Goal: Task Accomplishment & Management: Use online tool/utility

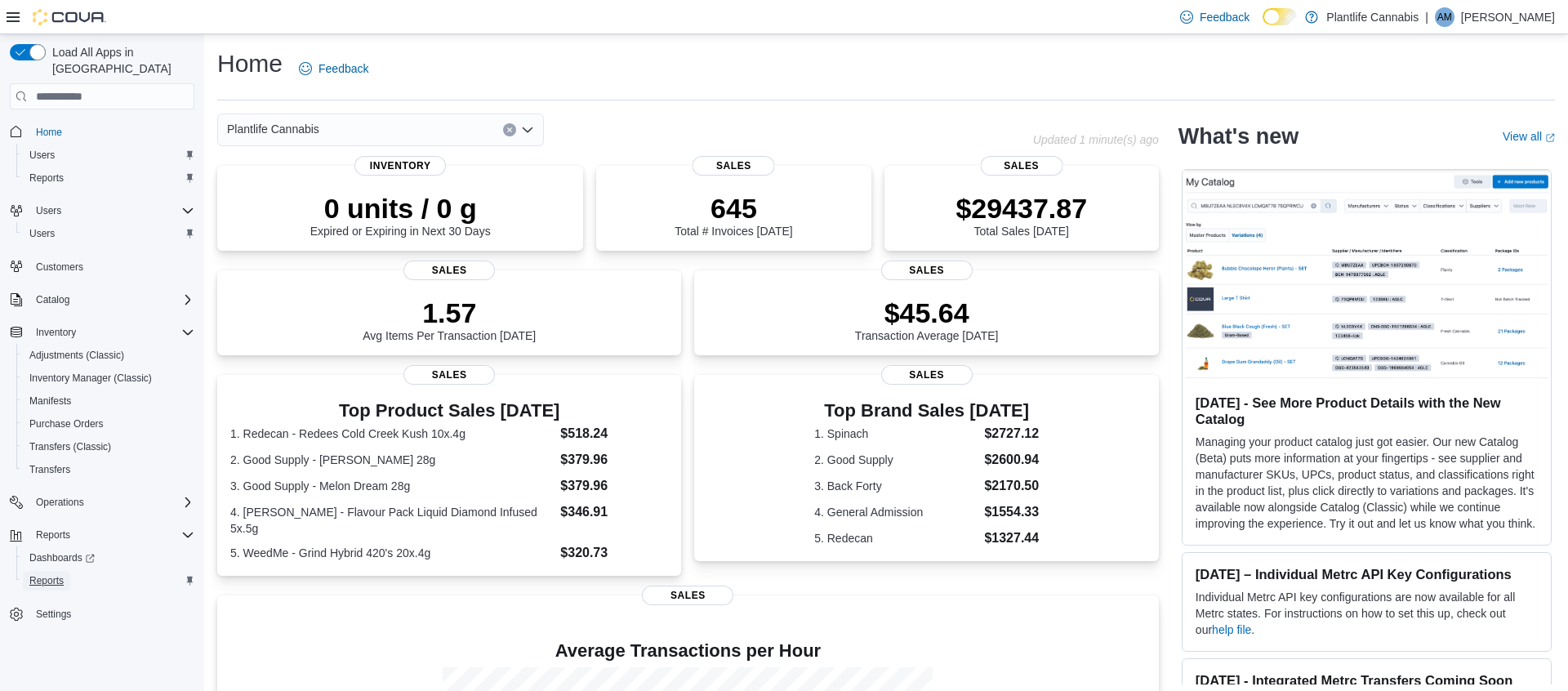
click at [45, 574] on span "Reports" at bounding box center [46, 580] width 34 height 13
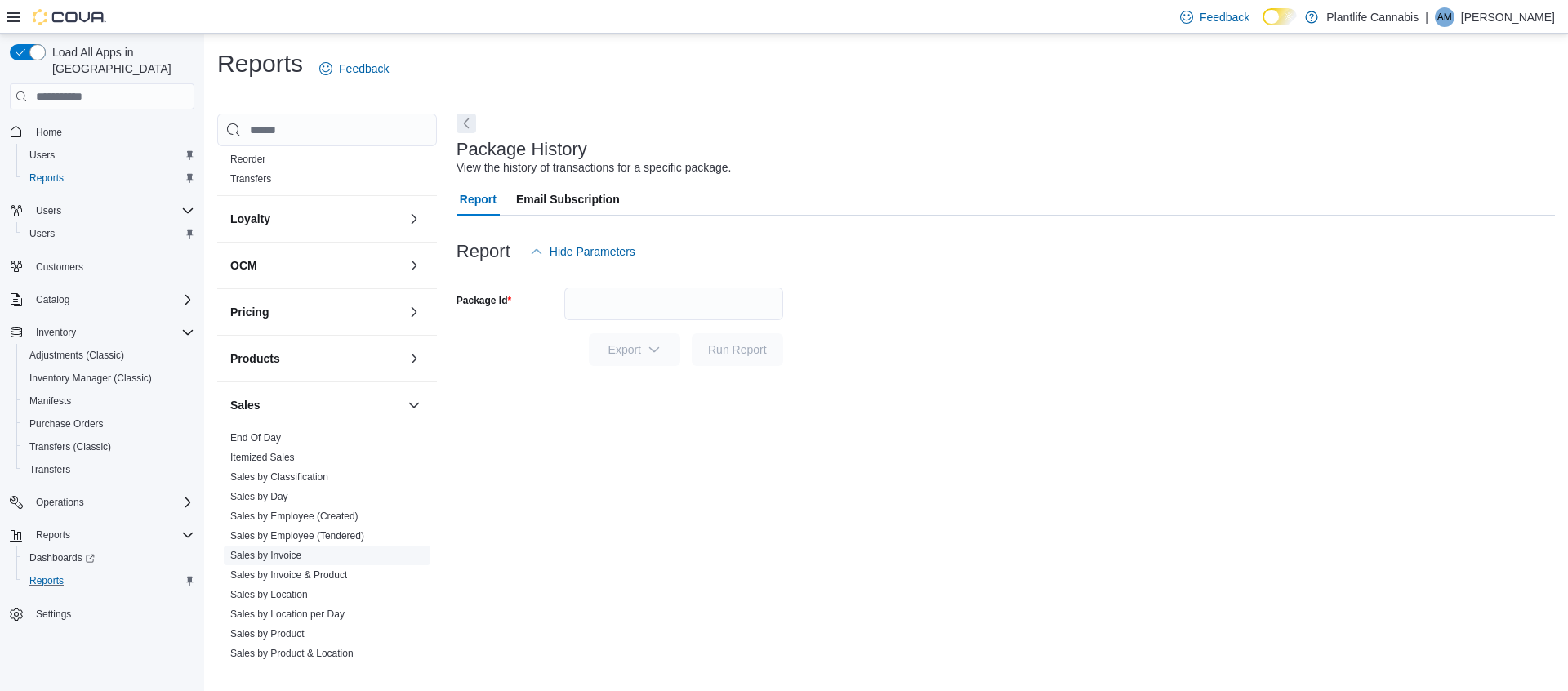
scroll to position [466, 0]
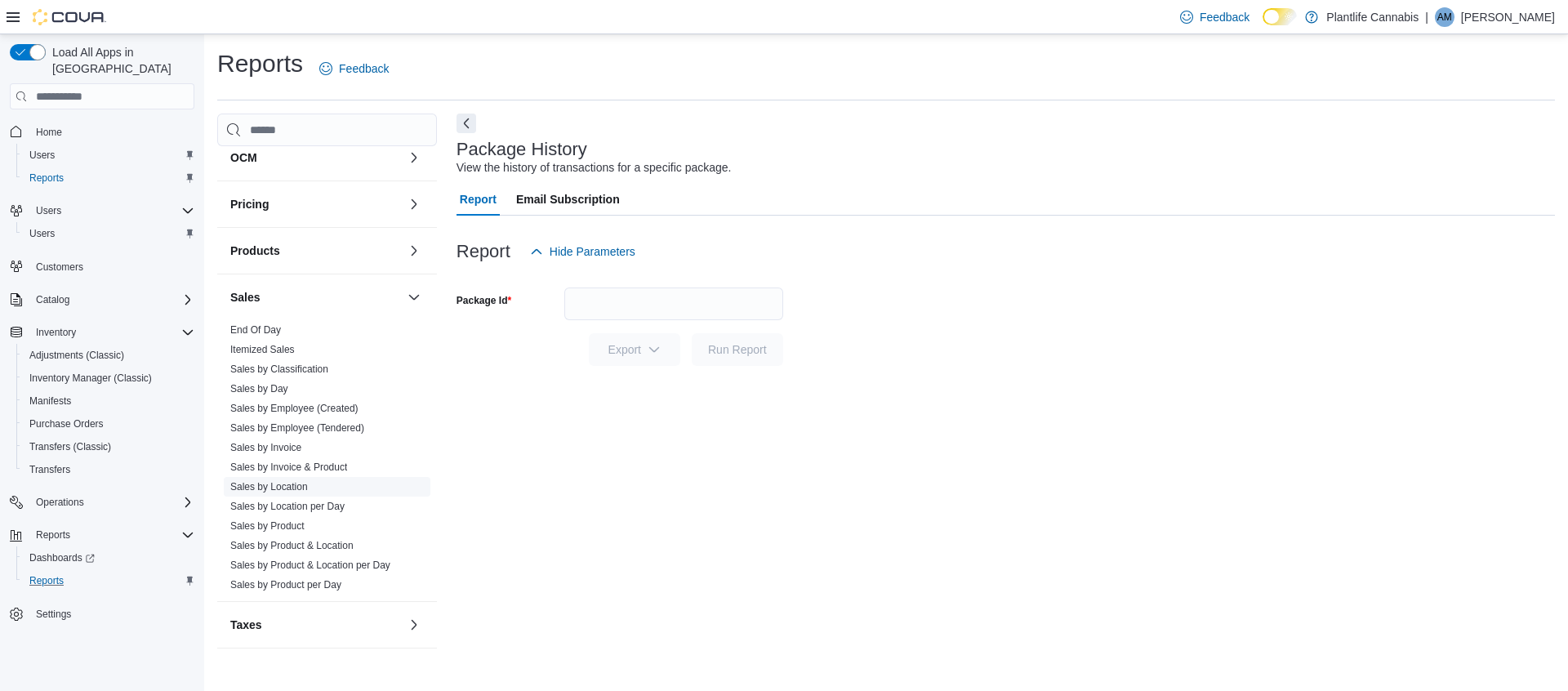
click at [301, 488] on link "Sales by Location" at bounding box center [269, 486] width 77 height 12
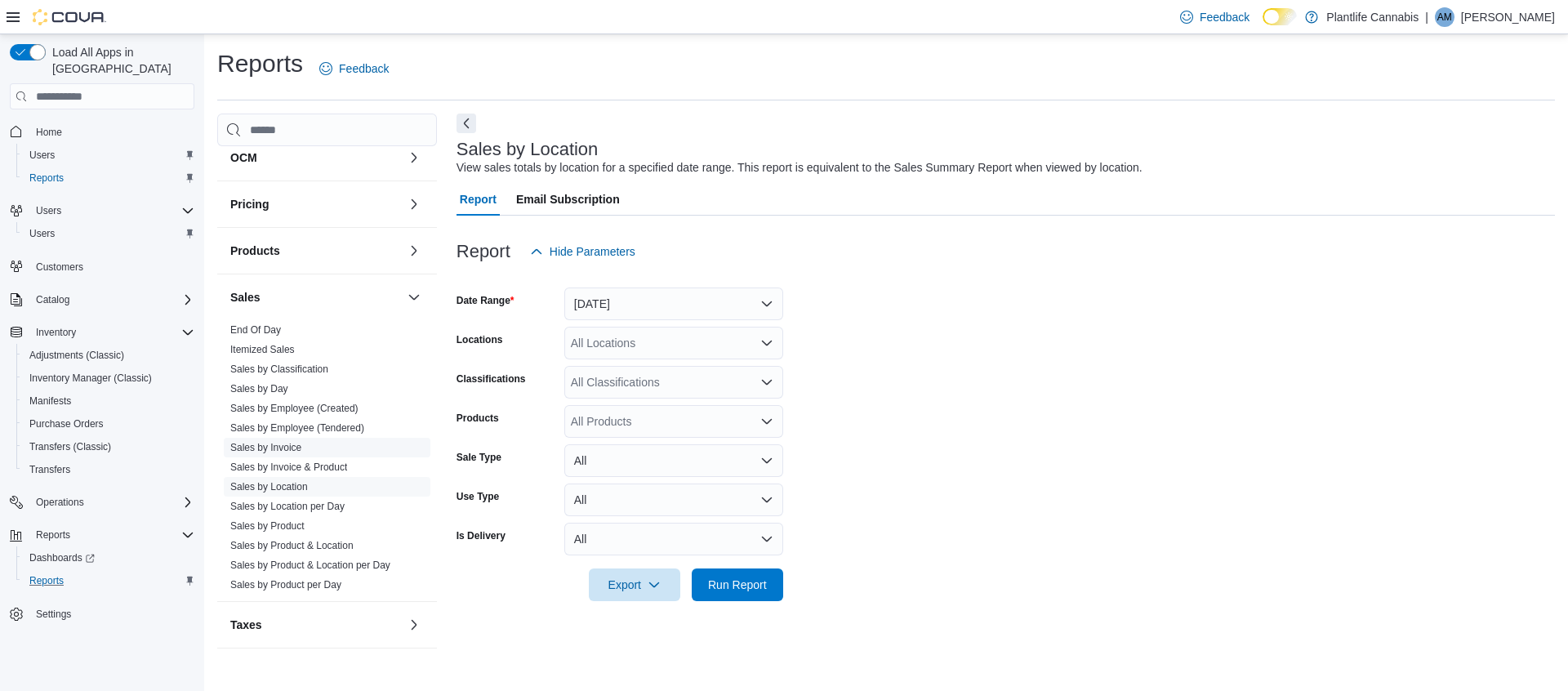
click at [290, 448] on link "Sales by Invoice" at bounding box center [265, 447] width 71 height 12
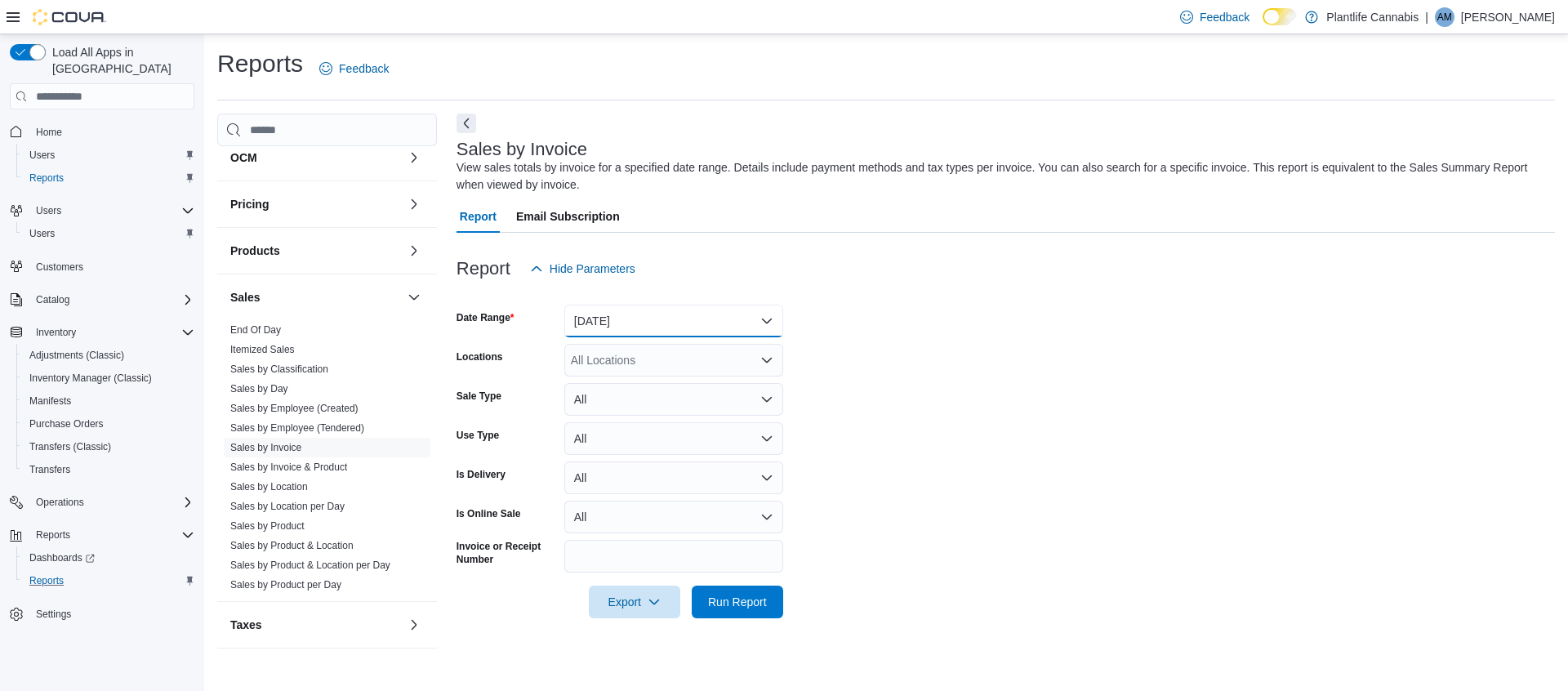
click at [690, 312] on button "[DATE]" at bounding box center [673, 320] width 219 height 32
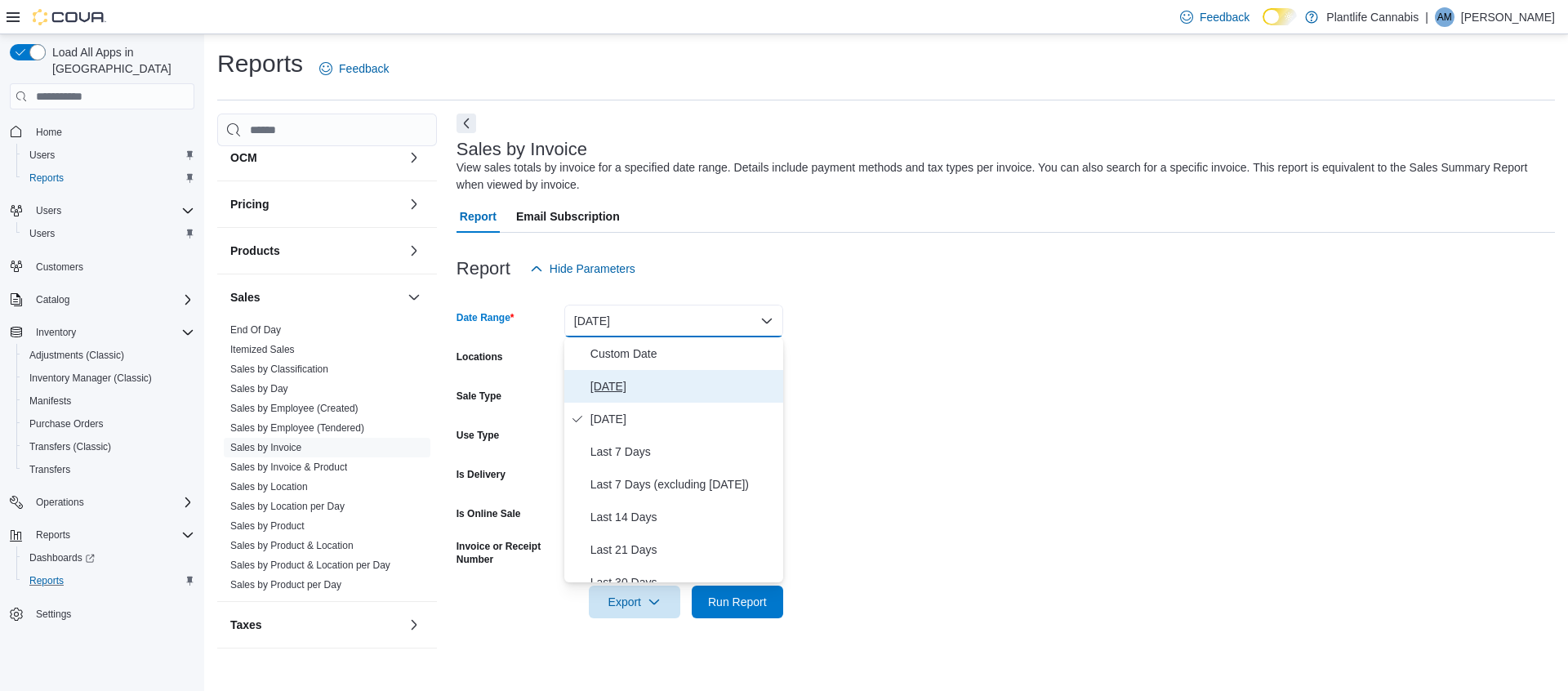
click at [621, 385] on span "[DATE]" at bounding box center [684, 387] width 186 height 20
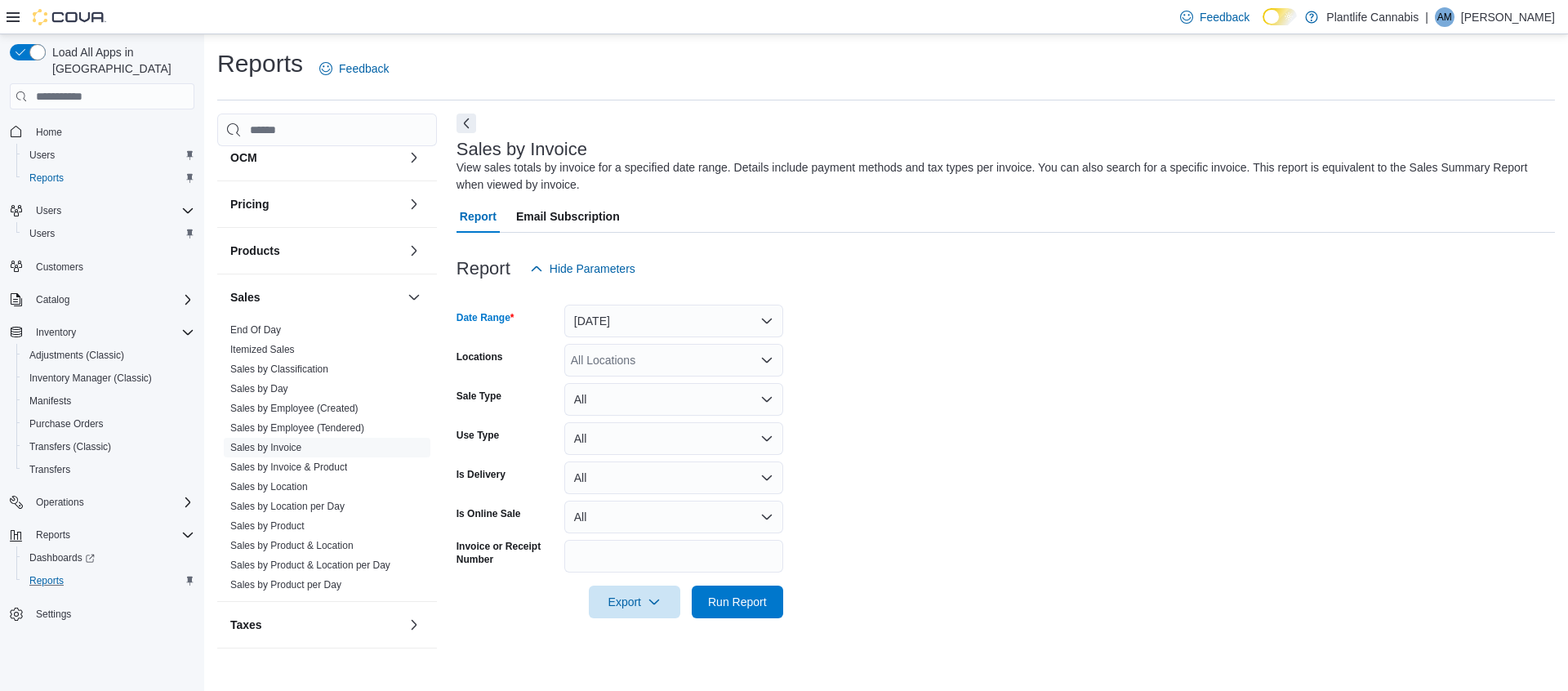
click at [680, 355] on div "All Locations" at bounding box center [673, 359] width 219 height 32
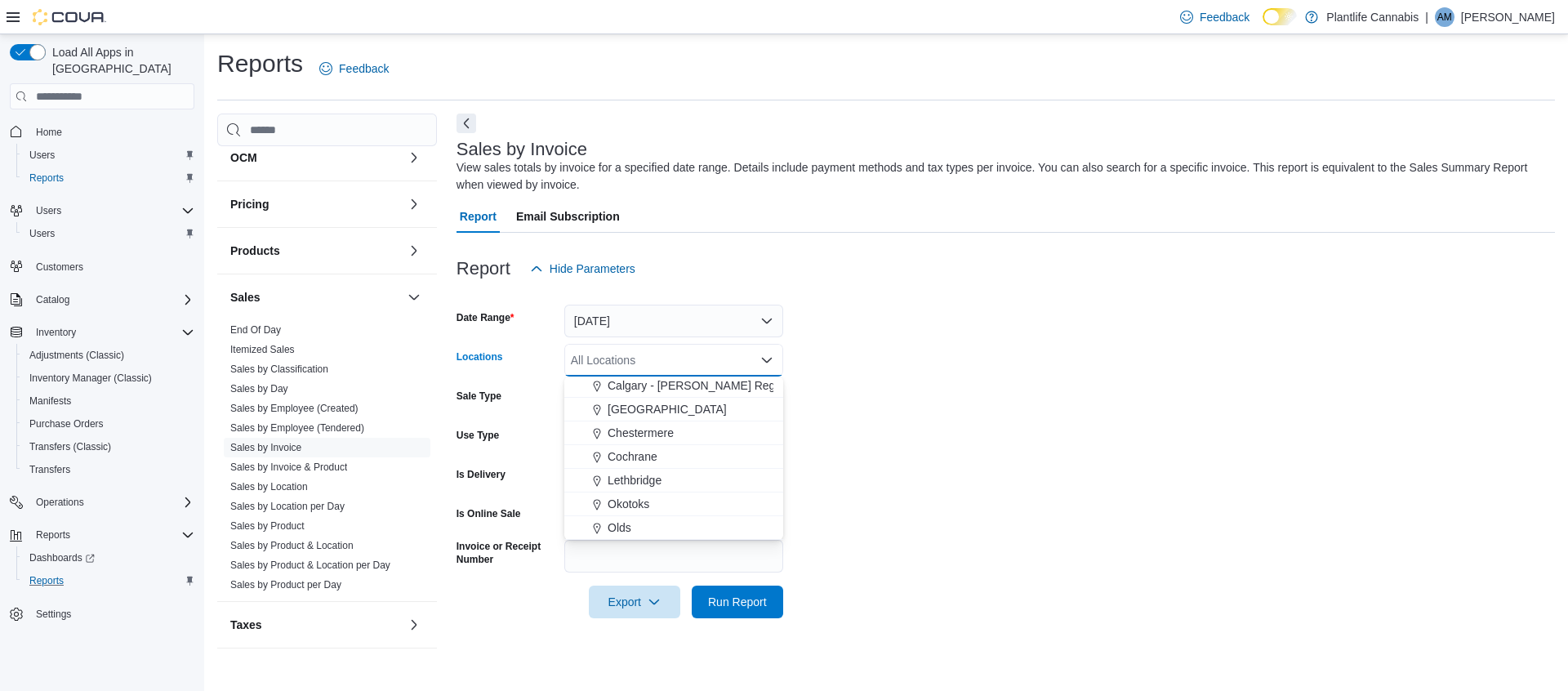
click at [715, 390] on span "Calgary - [PERSON_NAME] Regional" at bounding box center [703, 386] width 192 height 17
drag, startPoint x: 913, startPoint y: 384, endPoint x: 789, endPoint y: 599, distance: 248.2
click at [913, 384] on form "Date Range [DATE] Locations [GEOGRAPHIC_DATA] - [PERSON_NAME] Regional Combo bo…" at bounding box center [1006, 452] width 1098 height 333
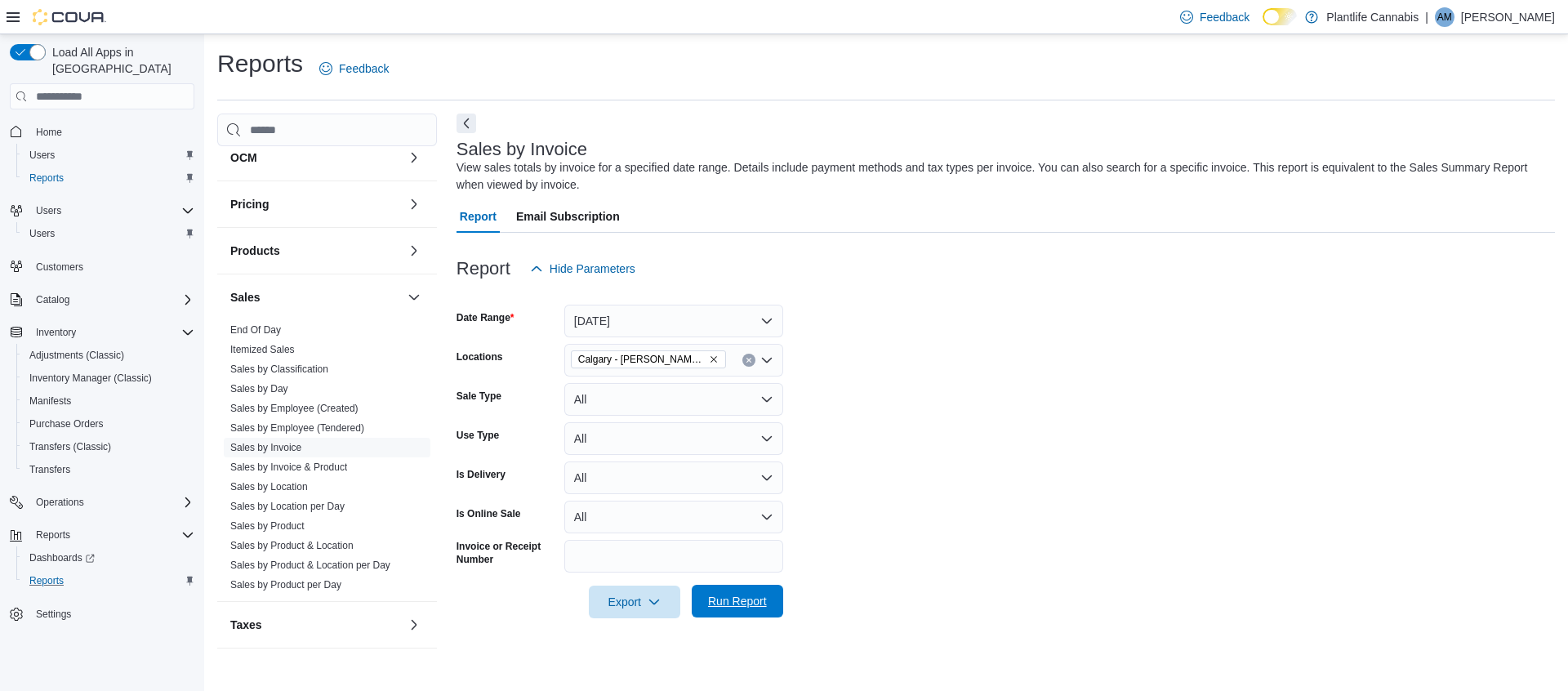
click at [763, 600] on span "Run Report" at bounding box center [737, 601] width 59 height 17
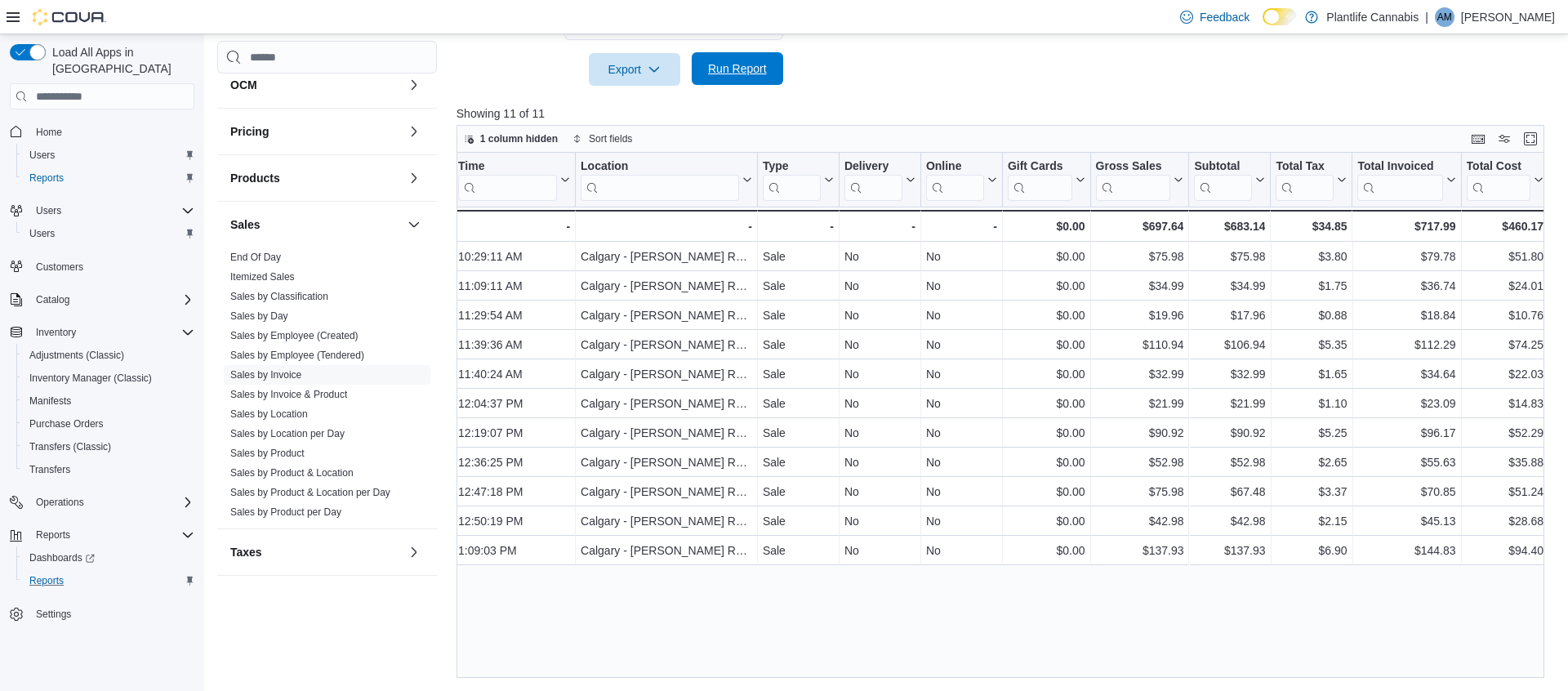
scroll to position [0, 387]
